Goal: Understand process/instructions: Learn how to perform a task or action

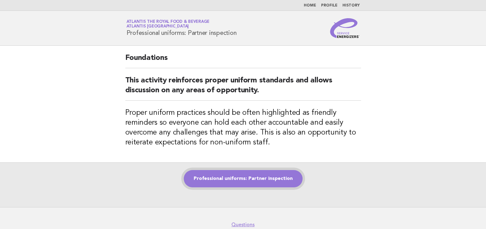
click at [272, 186] on link "Professional uniforms: Partner inspection" at bounding box center [243, 178] width 119 height 17
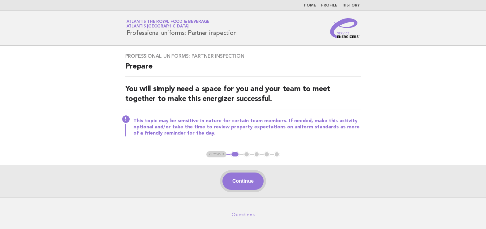
click at [250, 184] on button "Continue" at bounding box center [242, 181] width 41 height 17
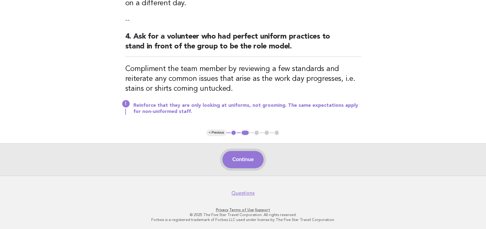
click at [242, 161] on button "Continue" at bounding box center [242, 159] width 41 height 17
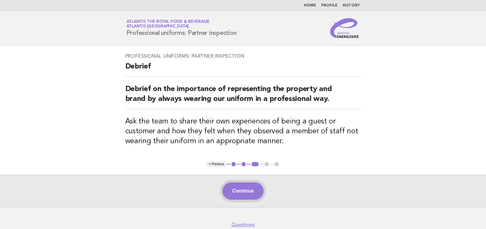
click at [247, 195] on button "Continue" at bounding box center [242, 191] width 41 height 17
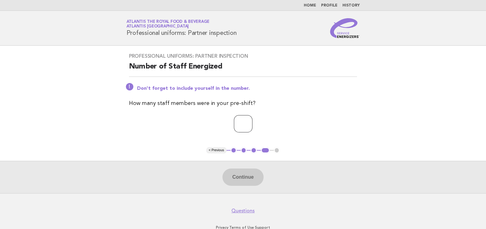
click at [244, 123] on input "number" at bounding box center [243, 123] width 19 height 17
type input "**"
click at [242, 179] on button "Continue" at bounding box center [242, 177] width 41 height 17
